Goal: Information Seeking & Learning: Compare options

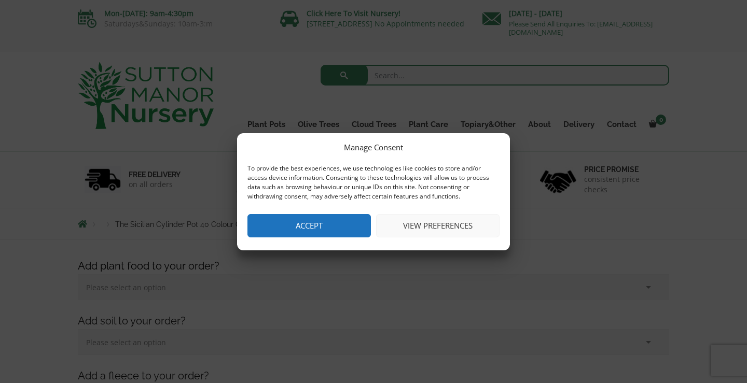
click at [344, 225] on button "Accept" at bounding box center [308, 225] width 123 height 23
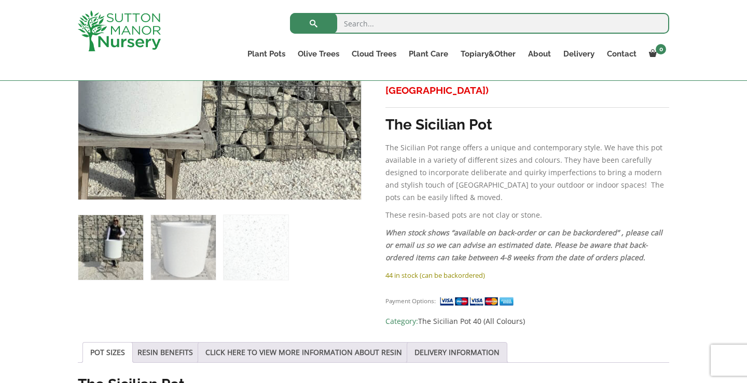
scroll to position [488, 0]
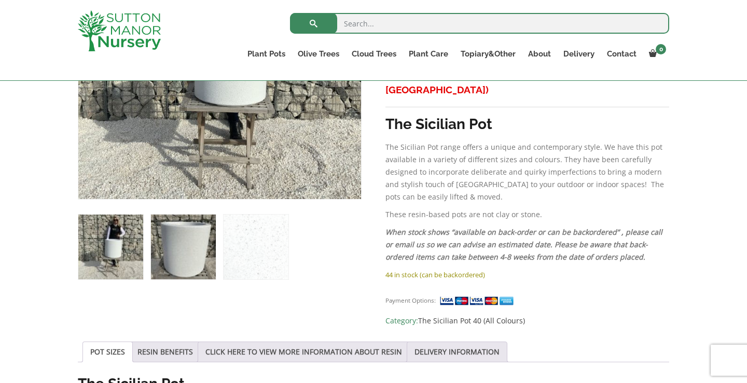
click at [191, 256] on img at bounding box center [183, 247] width 65 height 65
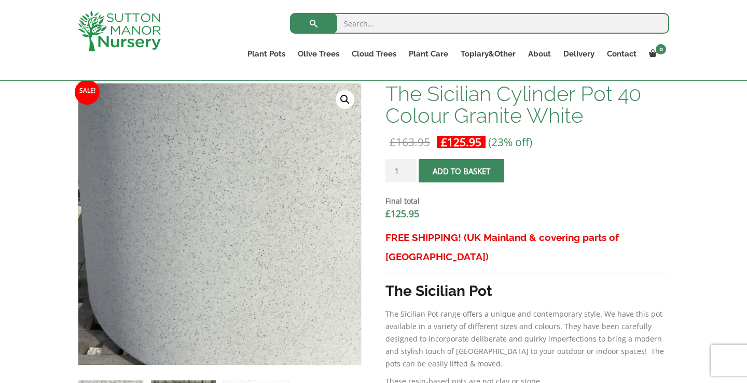
scroll to position [309, 0]
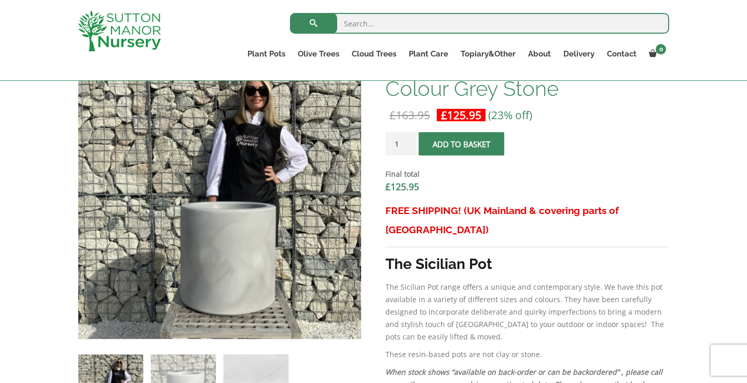
scroll to position [349, 0]
click at [195, 362] on img at bounding box center [183, 386] width 65 height 65
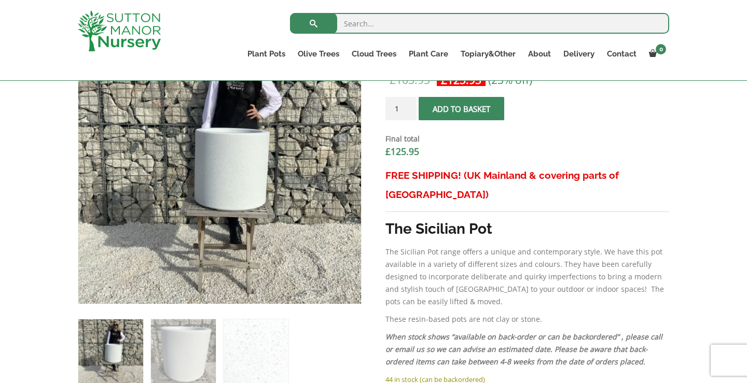
scroll to position [400, 0]
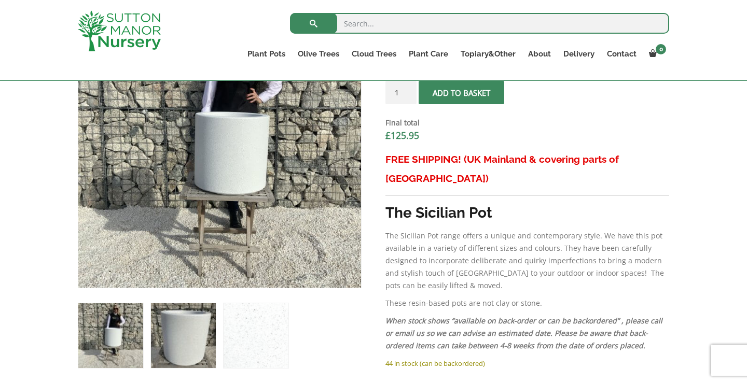
click at [175, 339] on img at bounding box center [183, 335] width 65 height 65
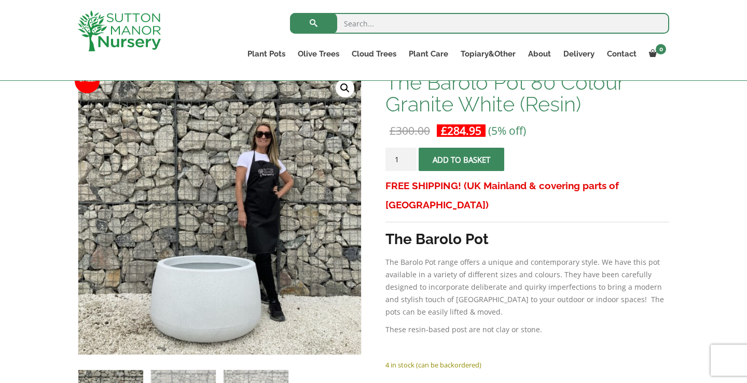
scroll to position [166, 0]
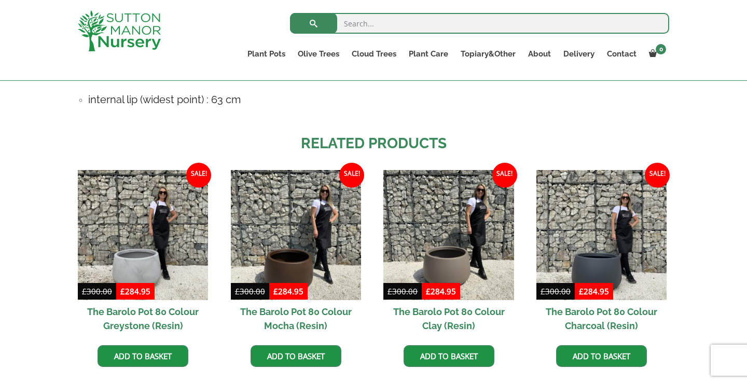
scroll to position [764, 0]
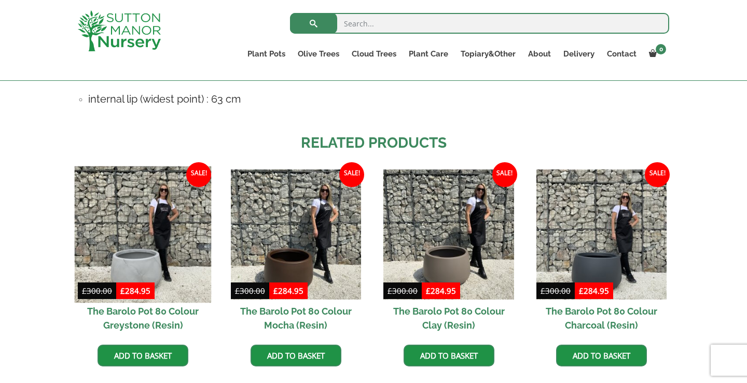
click at [145, 263] on img at bounding box center [143, 234] width 137 height 137
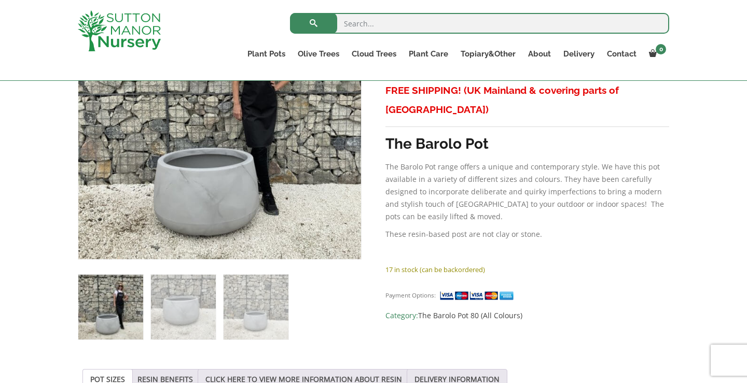
scroll to position [315, 0]
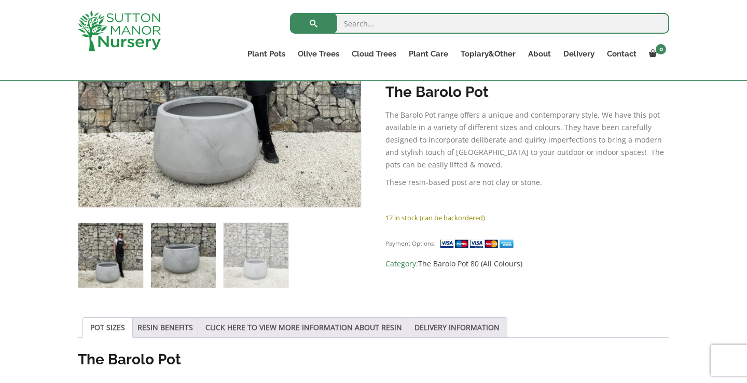
click at [200, 260] on img at bounding box center [183, 255] width 65 height 65
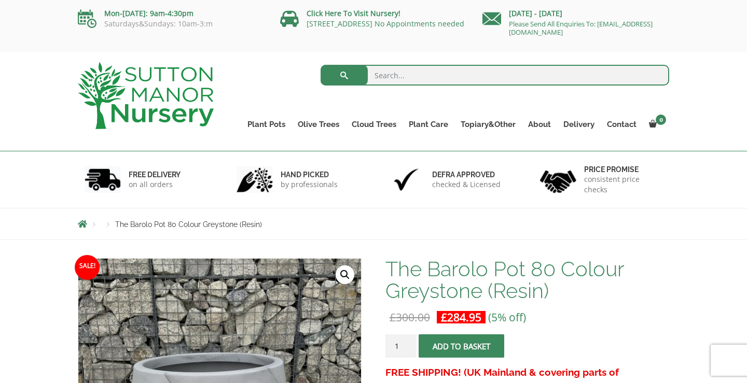
scroll to position [0, 0]
click at [409, 76] on input "search" at bounding box center [494, 75] width 349 height 21
type input "barolo"
click at [344, 75] on button "submit" at bounding box center [343, 75] width 47 height 21
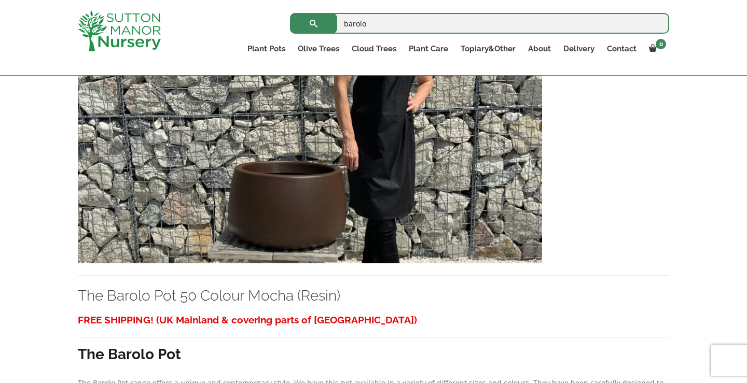
scroll to position [2547, 0]
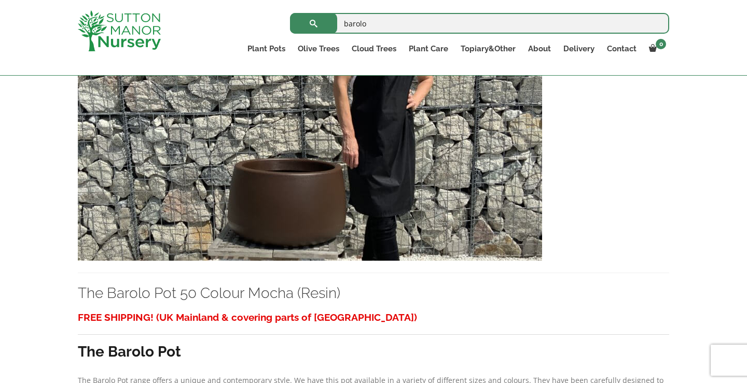
click at [314, 23] on span "submit" at bounding box center [314, 23] width 0 height 0
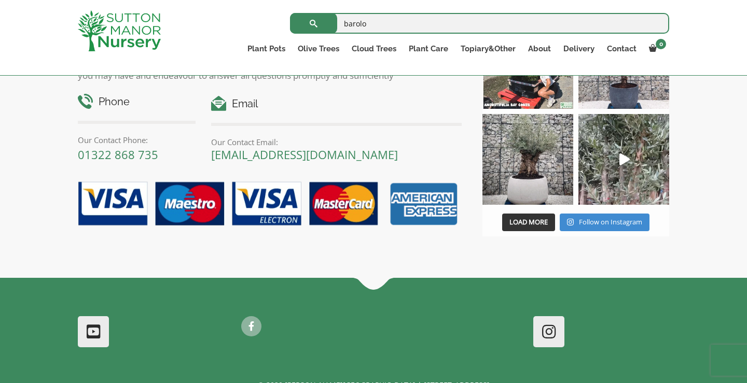
scroll to position [4961, 0]
